Goal: Navigation & Orientation: Find specific page/section

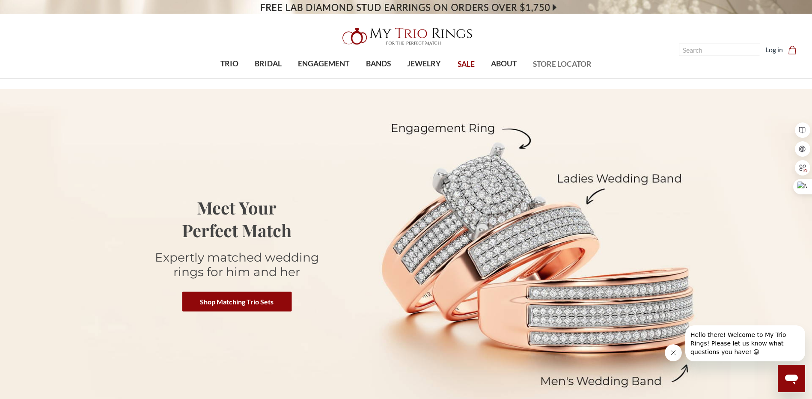
click at [572, 61] on span "STORE LOCATOR" at bounding box center [562, 64] width 59 height 11
